Goal: Find specific page/section: Find specific page/section

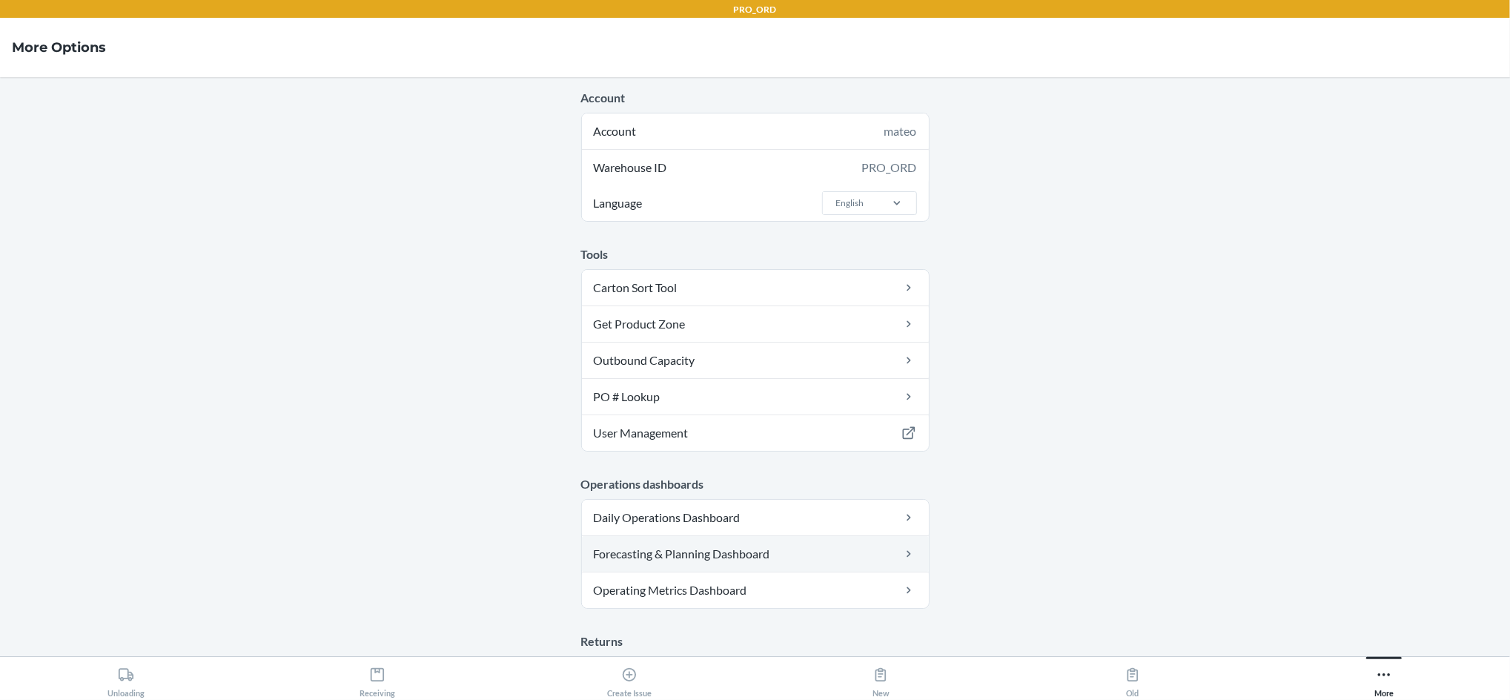
click at [809, 559] on link "Forecasting & Planning Dashboard" at bounding box center [755, 554] width 347 height 36
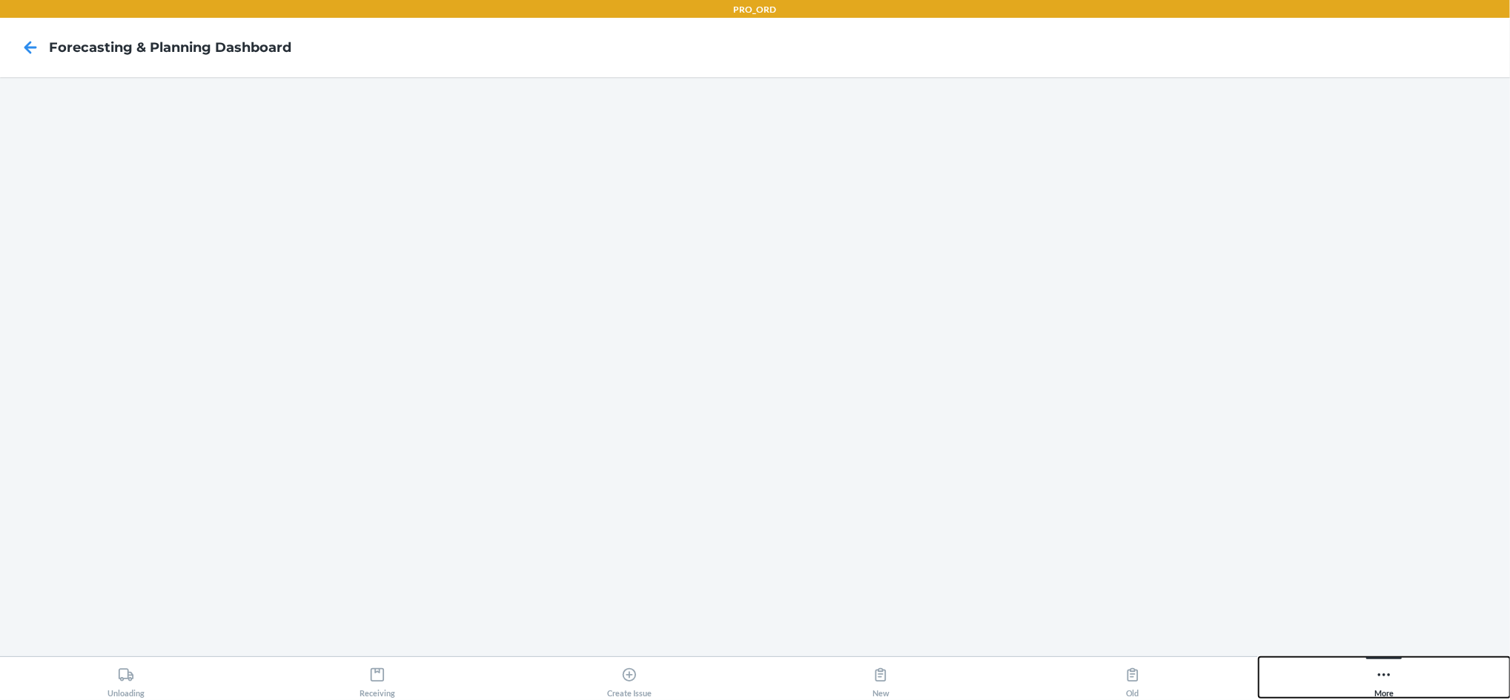
click at [1379, 677] on icon at bounding box center [1384, 674] width 16 height 16
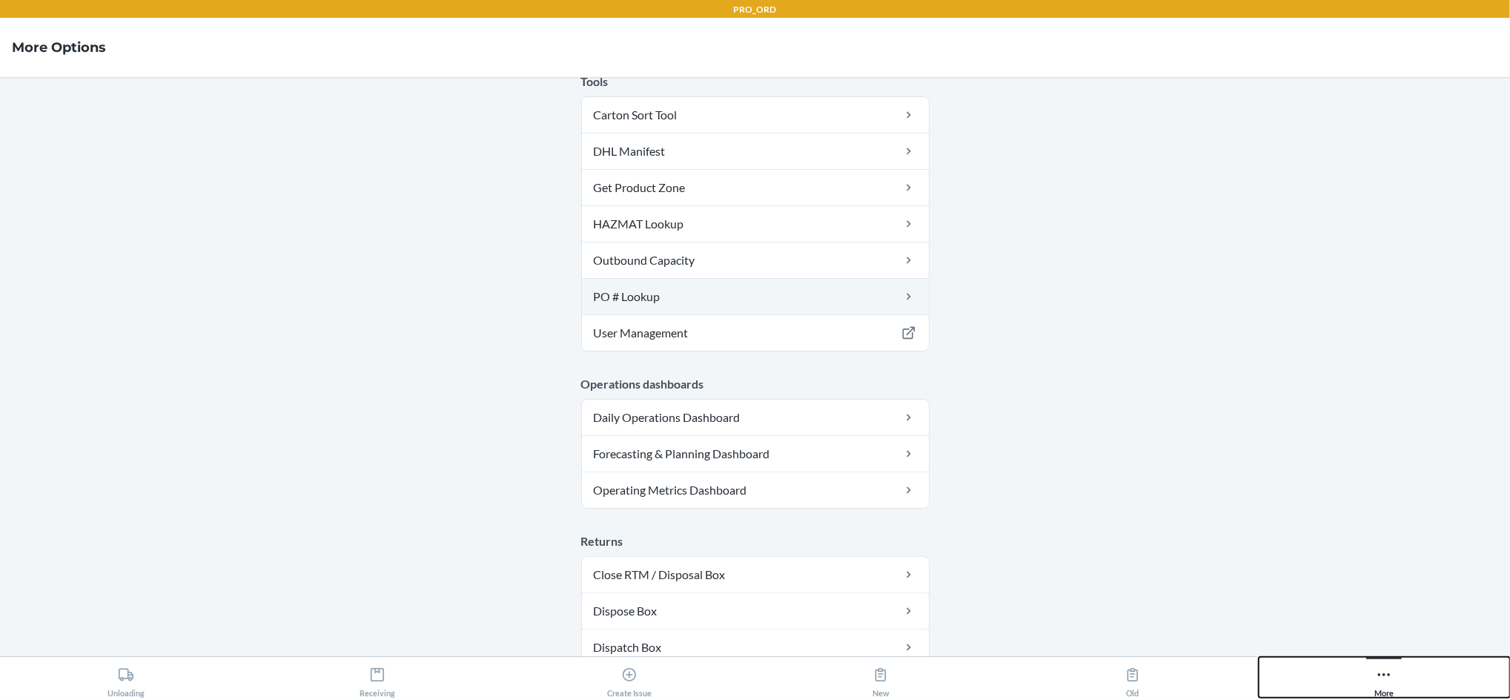
scroll to position [176, 0]
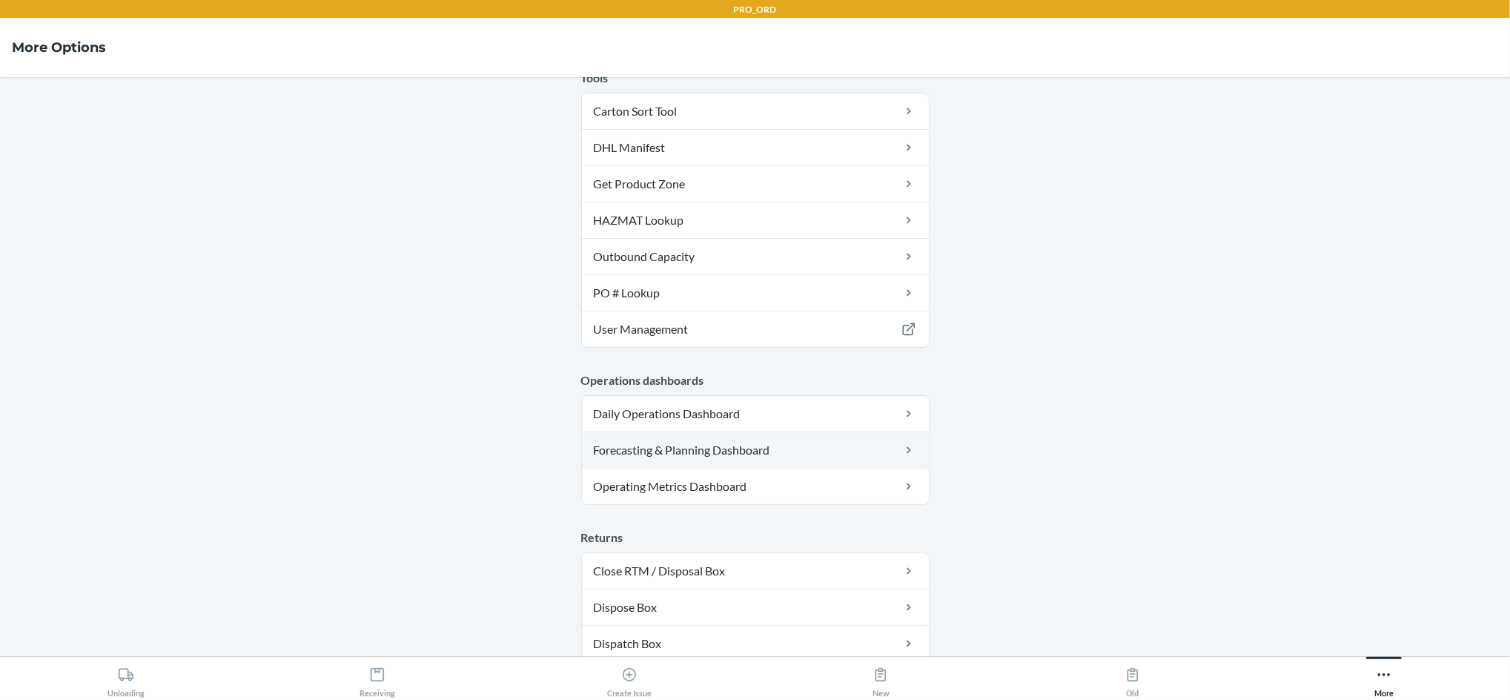
click at [752, 454] on link "Forecasting & Planning Dashboard" at bounding box center [755, 450] width 347 height 36
